Goal: Information Seeking & Learning: Learn about a topic

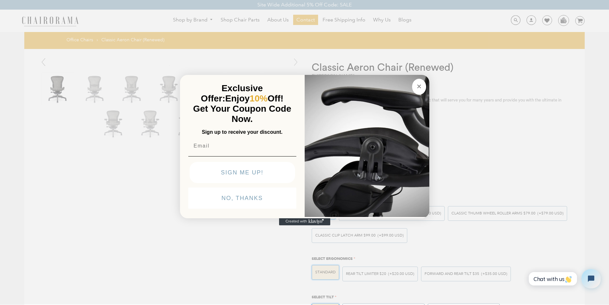
click at [417, 82] on circle "Close dialog" at bounding box center [418, 85] width 7 height 7
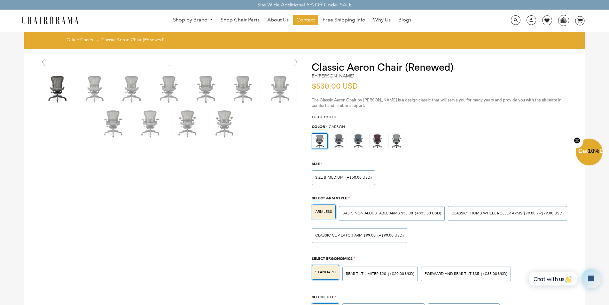
click at [224, 17] on span "Shop Chair Parts" at bounding box center [240, 20] width 39 height 7
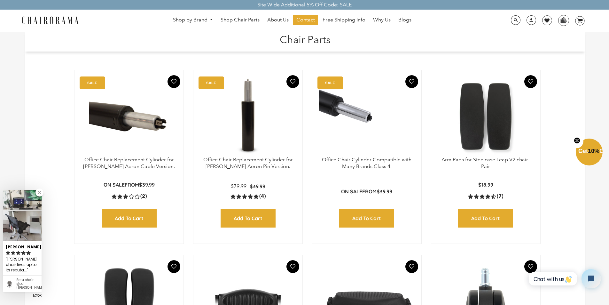
click at [250, 35] on h1 "Chair Parts" at bounding box center [305, 39] width 547 height 14
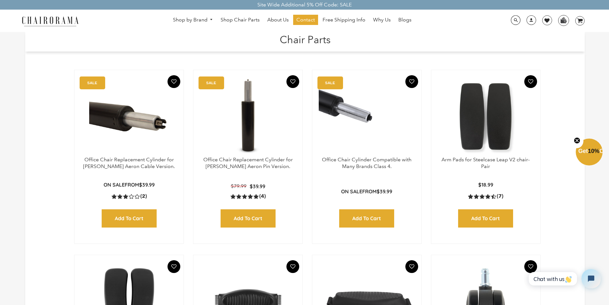
click at [359, 35] on h1 "Chair Parts" at bounding box center [305, 39] width 547 height 14
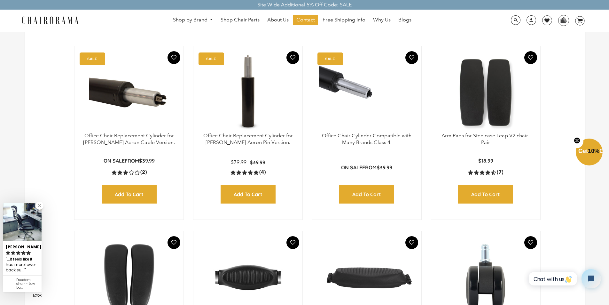
scroll to position [26, 0]
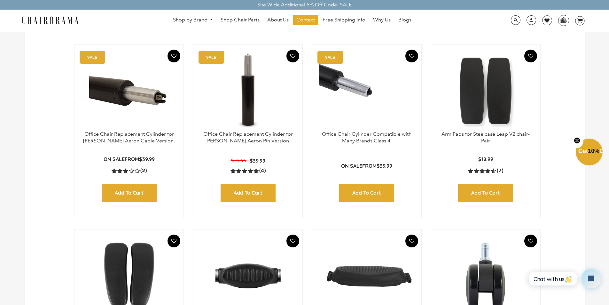
click at [255, 9] on div "Site Wide Additional 5% Off Code: SALE" at bounding box center [304, 5] width 609 height 10
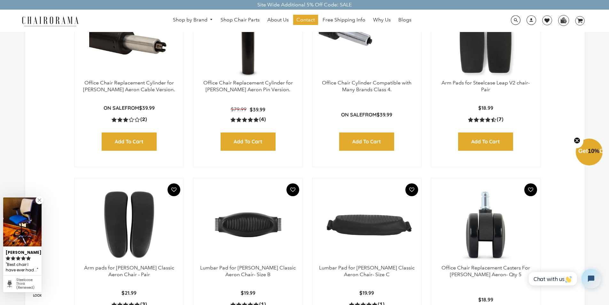
scroll to position [90, 0]
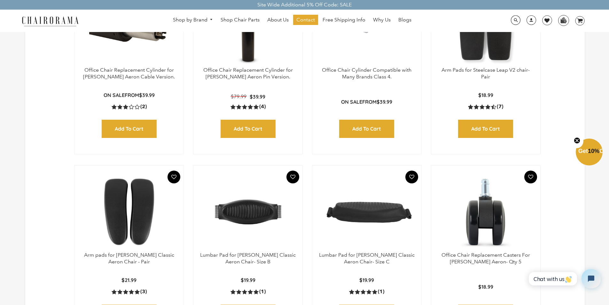
click at [360, 8] on div "Site Wide Additional 5% Off Code: SALE" at bounding box center [304, 5] width 609 height 10
click at [559, 16] on img at bounding box center [564, 20] width 10 height 10
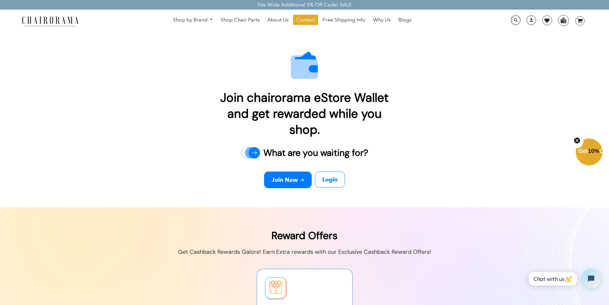
click at [398, 17] on link "Blogs" at bounding box center [405, 20] width 20 height 10
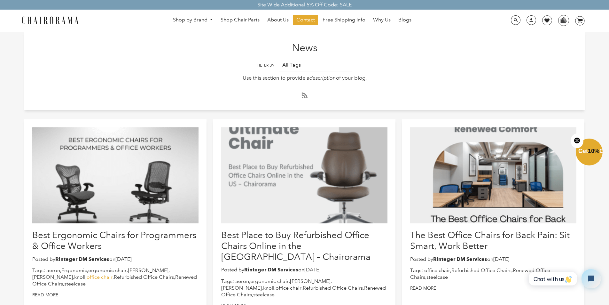
click at [87, 275] on link "office chair" at bounding box center [100, 277] width 26 height 6
click at [431, 122] on div "The Best Office Chairs for Back Pain: Sit Smart, Work Better Posted by Rinteger…" at bounding box center [493, 218] width 182 height 199
